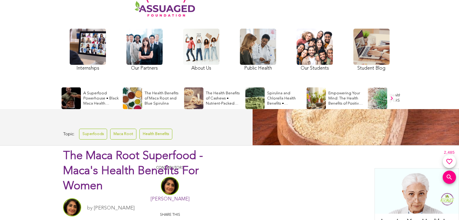
scroll to position [65, 0]
click at [360, 29] on link at bounding box center [372, 51] width 36 height 44
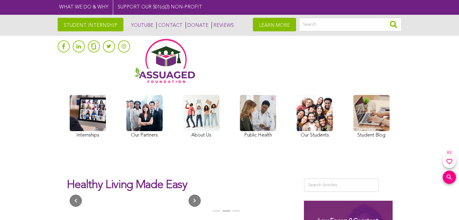
click at [350, 9] on link at bounding box center [229, 7] width 459 height 15
